Goal: Navigation & Orientation: Find specific page/section

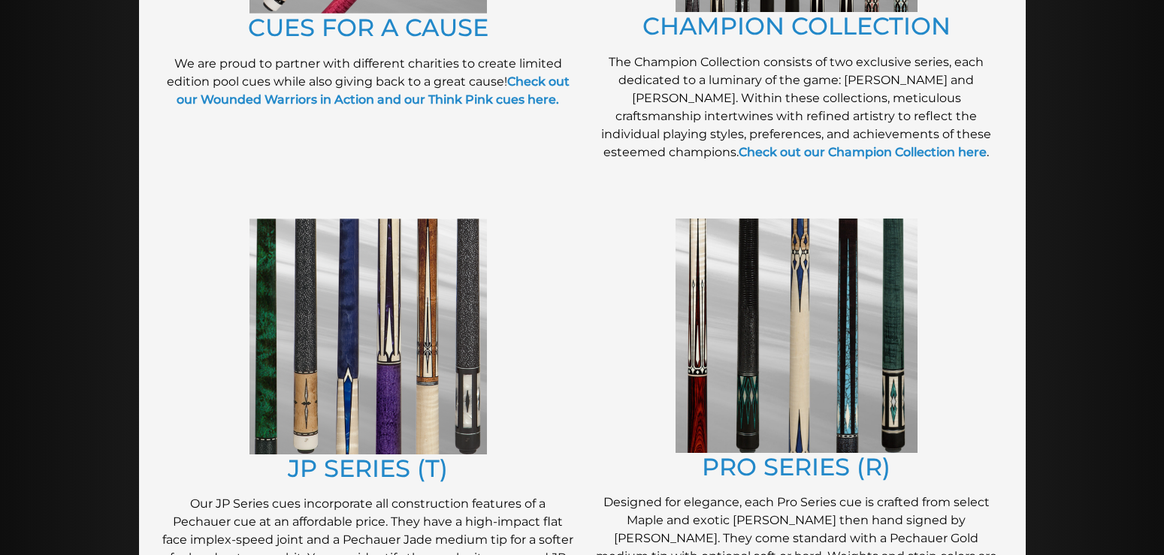
scroll to position [651, 0]
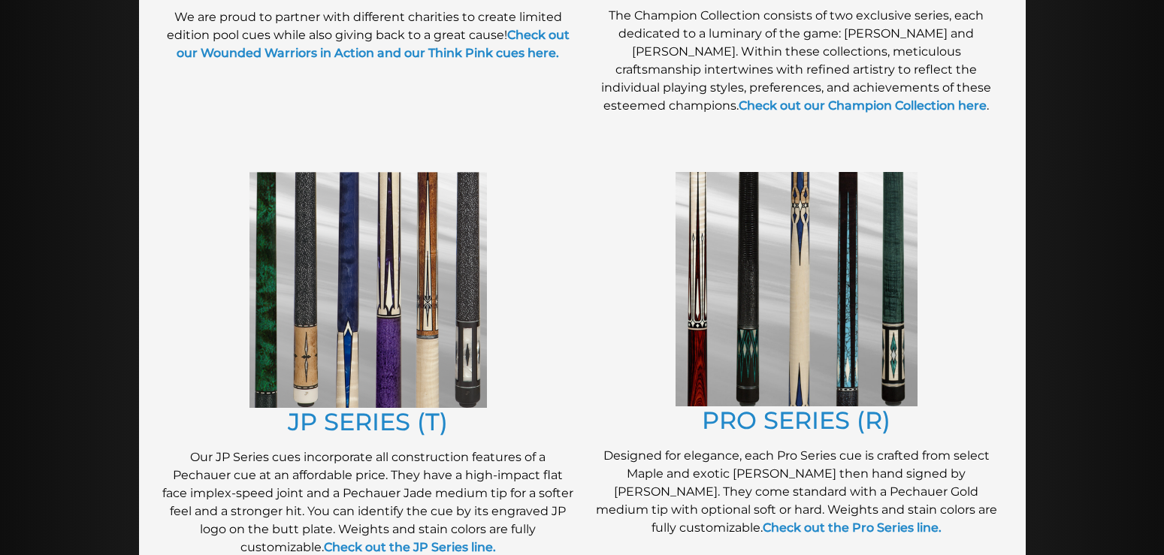
click at [816, 274] on img at bounding box center [797, 289] width 242 height 234
click at [329, 307] on img at bounding box center [367, 290] width 237 height 236
click at [795, 329] on img at bounding box center [797, 289] width 242 height 234
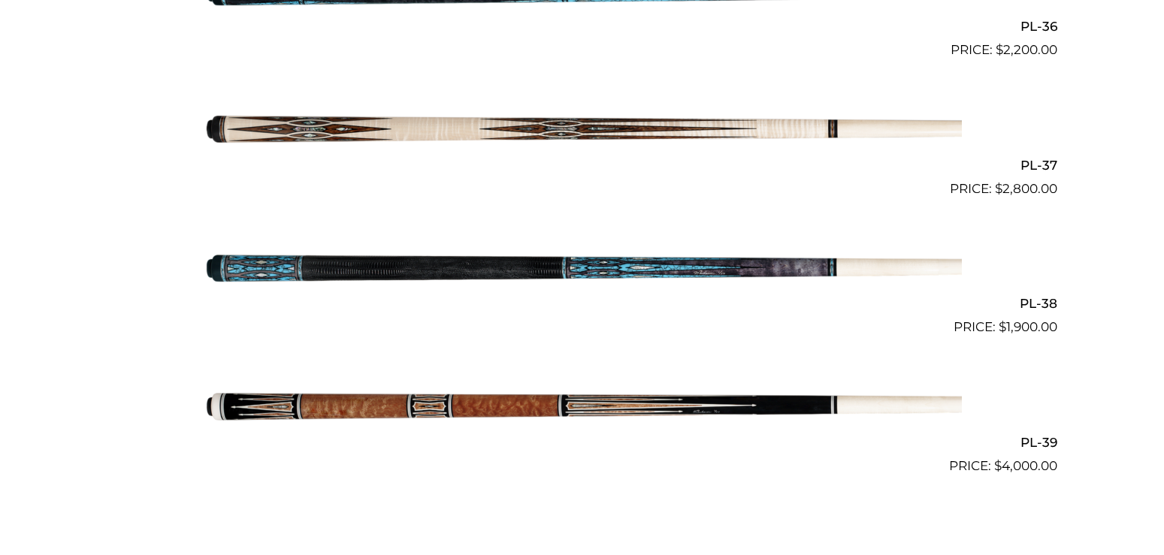
scroll to position [4369, 0]
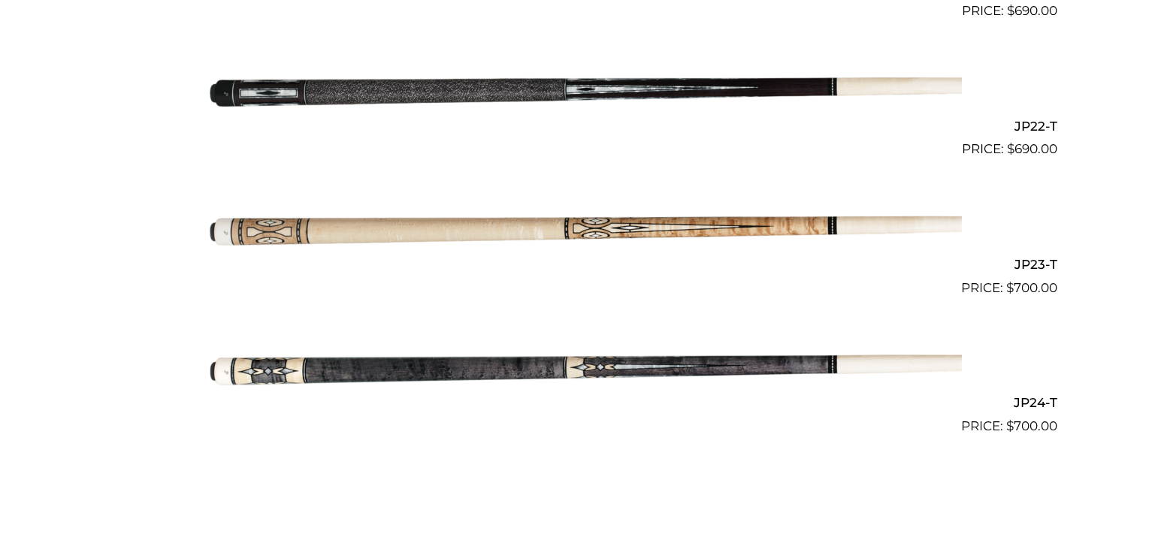
scroll to position [3372, 0]
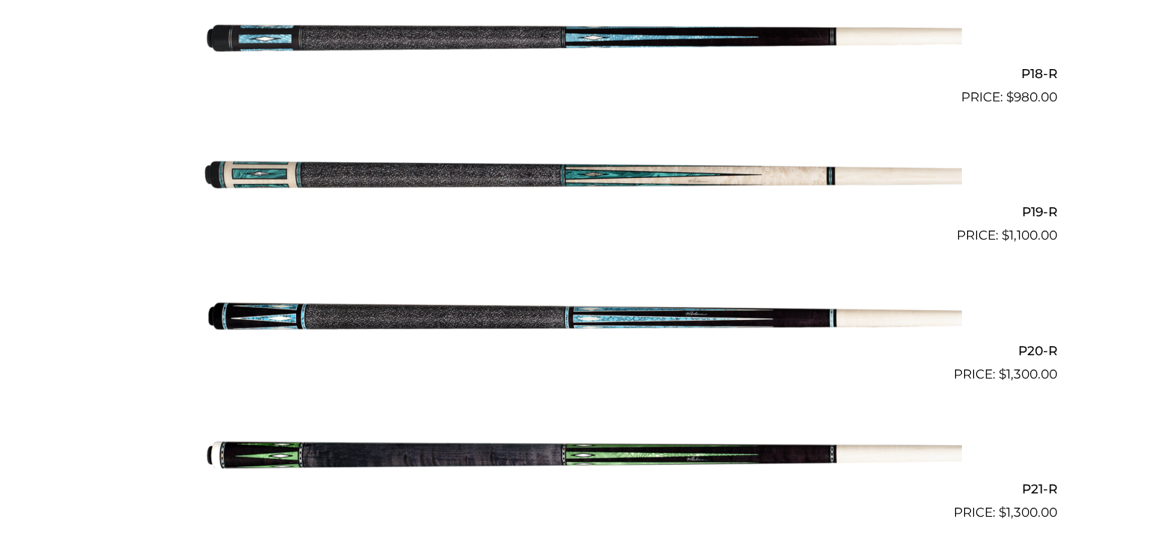
scroll to position [2874, 0]
